Goal: Information Seeking & Learning: Learn about a topic

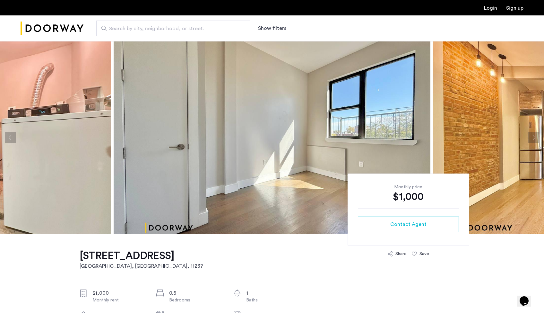
click at [300, 103] on img at bounding box center [272, 137] width 317 height 193
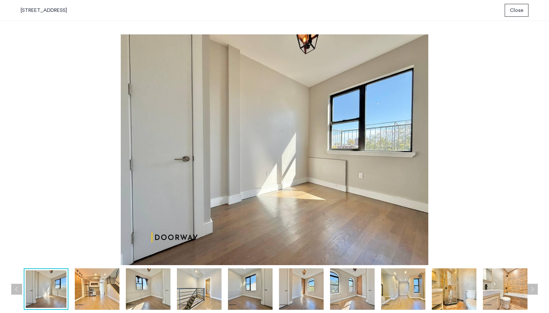
click at [494, 284] on img at bounding box center [505, 288] width 45 height 41
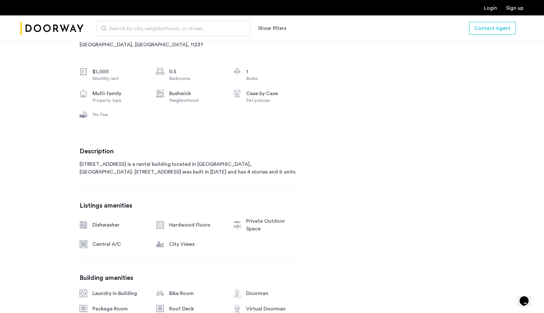
scroll to position [221, 0]
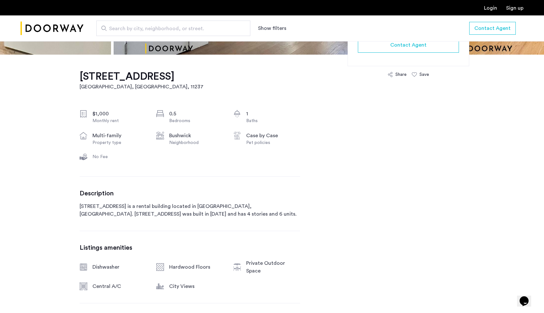
scroll to position [0, 0]
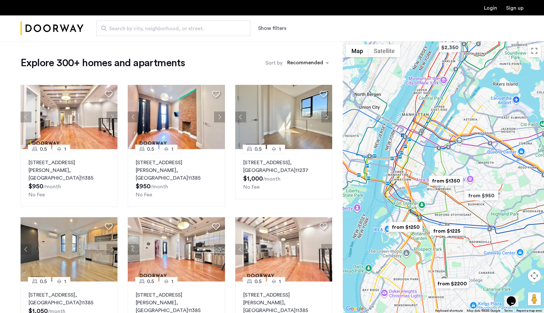
click at [449, 182] on img "from $1350" at bounding box center [445, 180] width 39 height 14
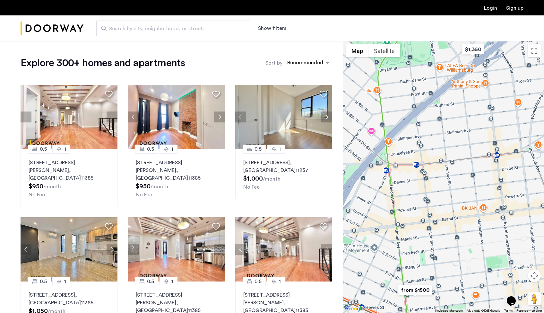
click at [416, 289] on img "from $1500" at bounding box center [415, 290] width 39 height 14
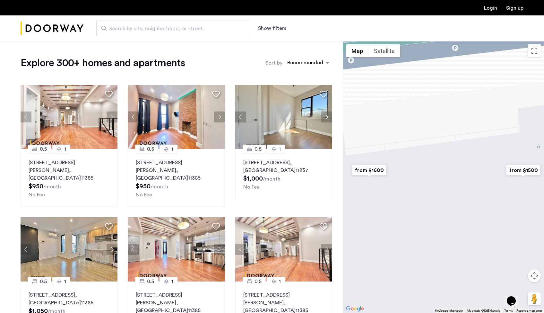
click at [520, 169] on img "from $1500" at bounding box center [523, 170] width 39 height 14
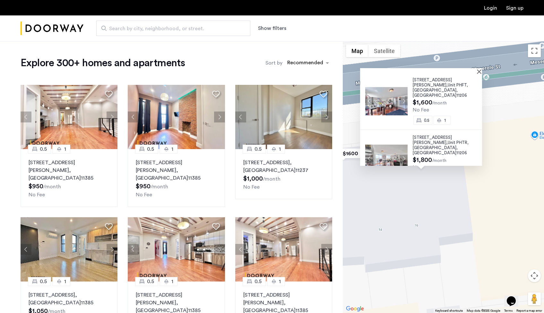
scroll to position [100, 0]
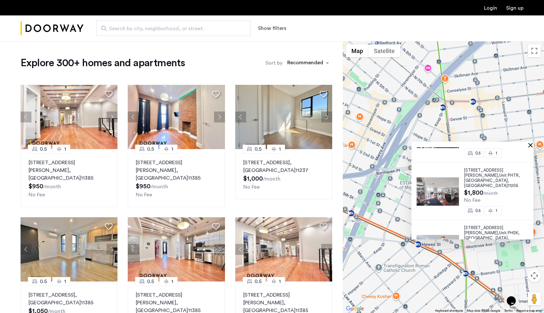
click at [533, 144] on div at bounding box center [473, 144] width 122 height 5
click at [534, 145] on button "Close" at bounding box center [532, 145] width 4 height 4
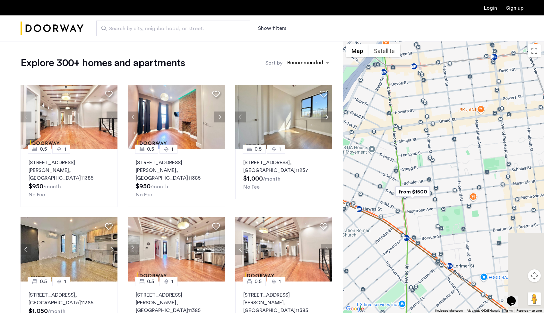
drag, startPoint x: 453, startPoint y: 177, endPoint x: 445, endPoint y: 170, distance: 10.7
click at [445, 170] on div at bounding box center [443, 177] width 201 height 272
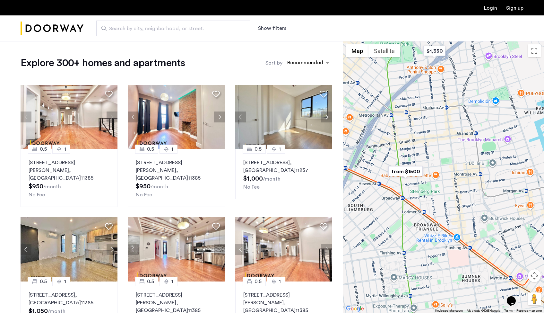
drag, startPoint x: 468, startPoint y: 236, endPoint x: 433, endPoint y: 199, distance: 50.2
click at [433, 199] on div at bounding box center [443, 177] width 201 height 272
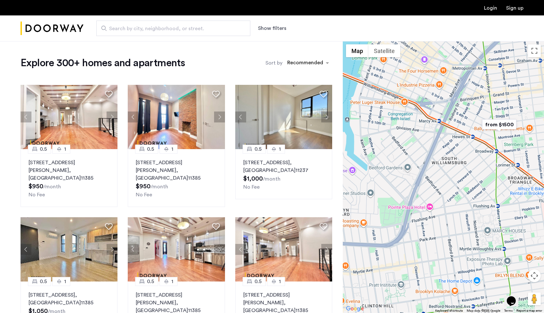
drag, startPoint x: 385, startPoint y: 239, endPoint x: 481, endPoint y: 200, distance: 103.4
click at [481, 200] on div at bounding box center [443, 177] width 201 height 272
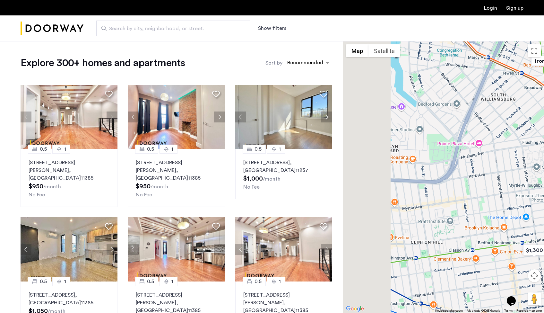
drag, startPoint x: 400, startPoint y: 242, endPoint x: 441, endPoint y: 175, distance: 78.0
click at [441, 175] on div at bounding box center [443, 177] width 201 height 272
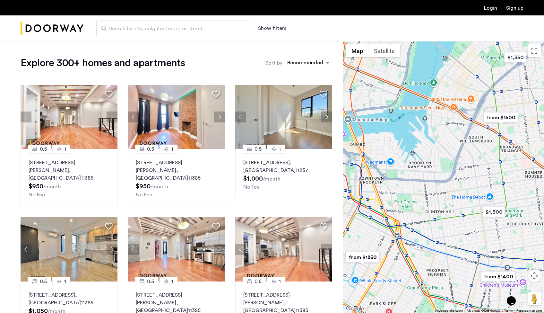
click at [363, 256] on img "from $1250" at bounding box center [362, 257] width 39 height 14
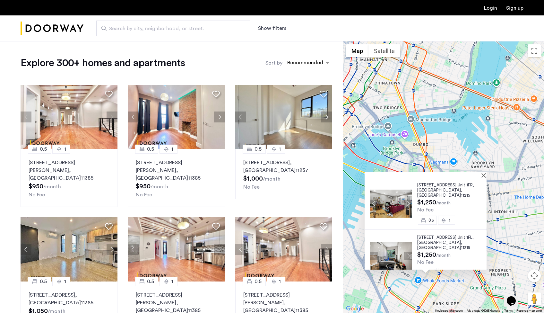
click at [277, 29] on button "Show filters" at bounding box center [272, 28] width 28 height 8
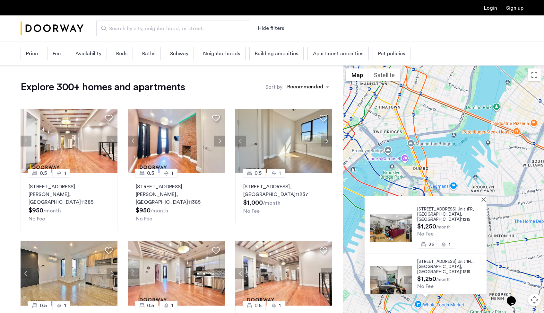
click at [389, 51] on span "Pet policies" at bounding box center [391, 54] width 27 height 8
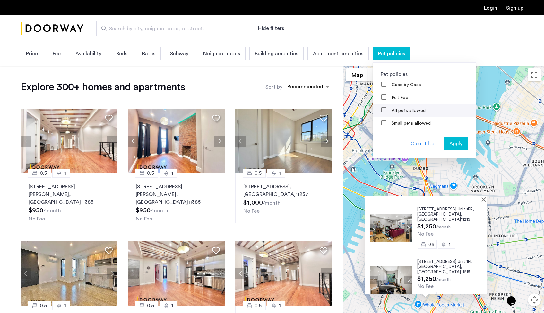
click at [397, 110] on label "All pets allowed" at bounding box center [407, 110] width 35 height 5
click at [453, 143] on span "Apply" at bounding box center [456, 144] width 13 height 8
